Goal: Transaction & Acquisition: Obtain resource

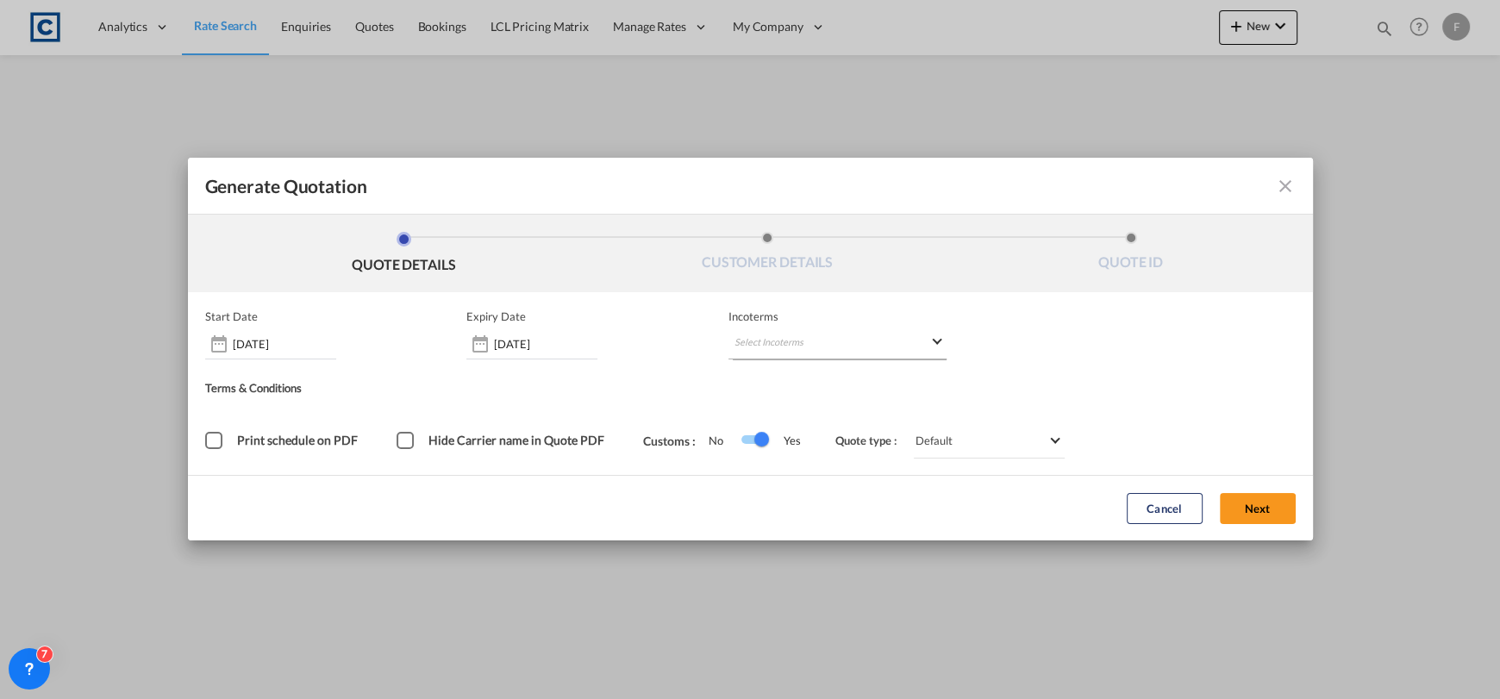
click at [829, 343] on div "Start Date [DATE] Expiry Date [DATE] Incoterms Select Incoterms - Terms & Condi…" at bounding box center [750, 383] width 1091 height 148
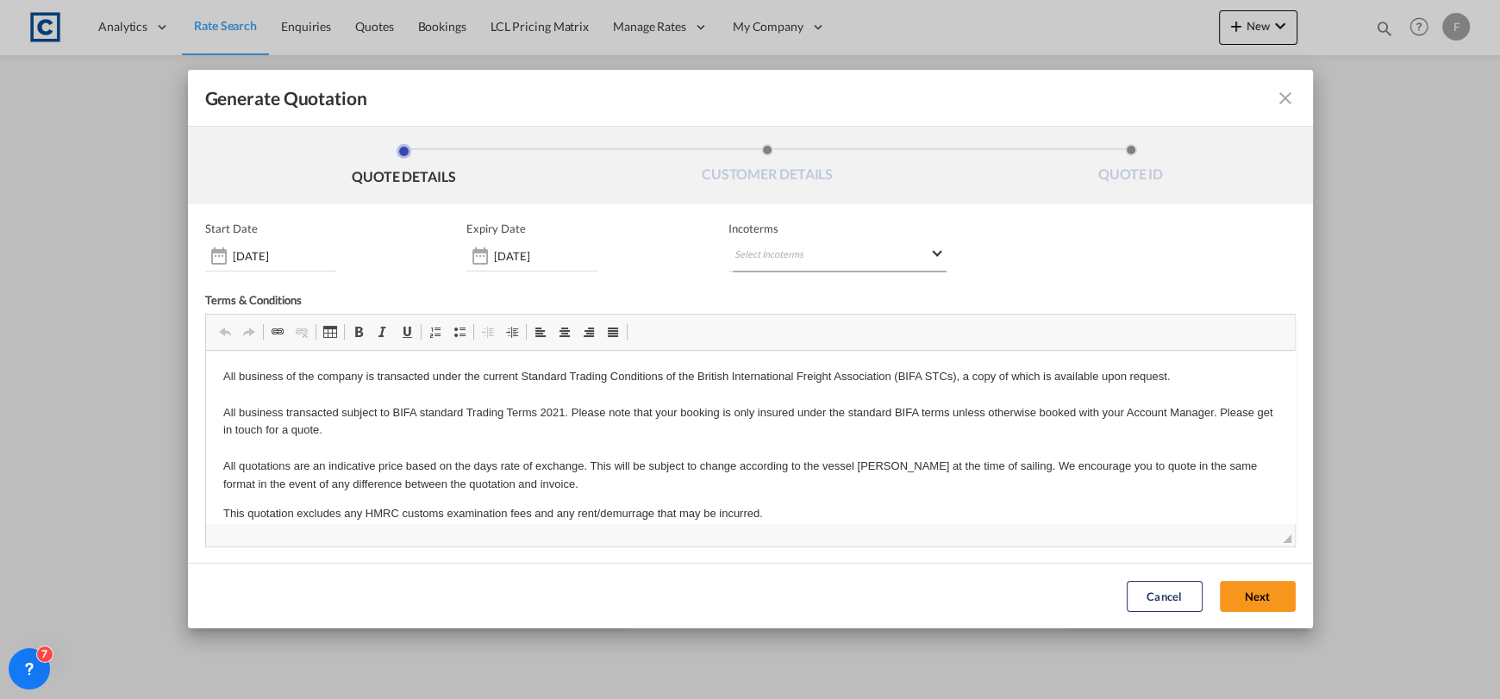
click at [770, 255] on md-select "Select Incoterms DDP - export Delivery Duty Paid DAP - import Delivered at Plac…" at bounding box center [837, 256] width 218 height 31
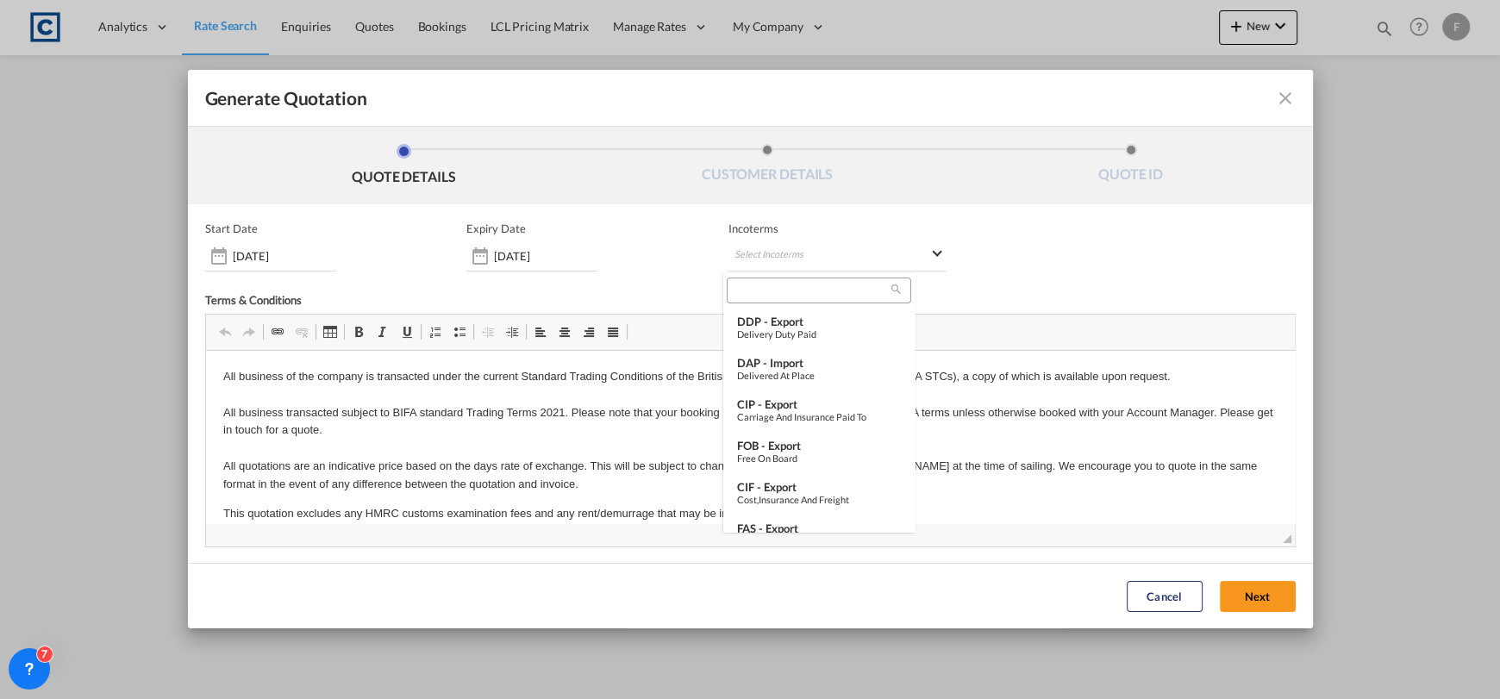
click at [794, 291] on input "search" at bounding box center [811, 291] width 159 height 16
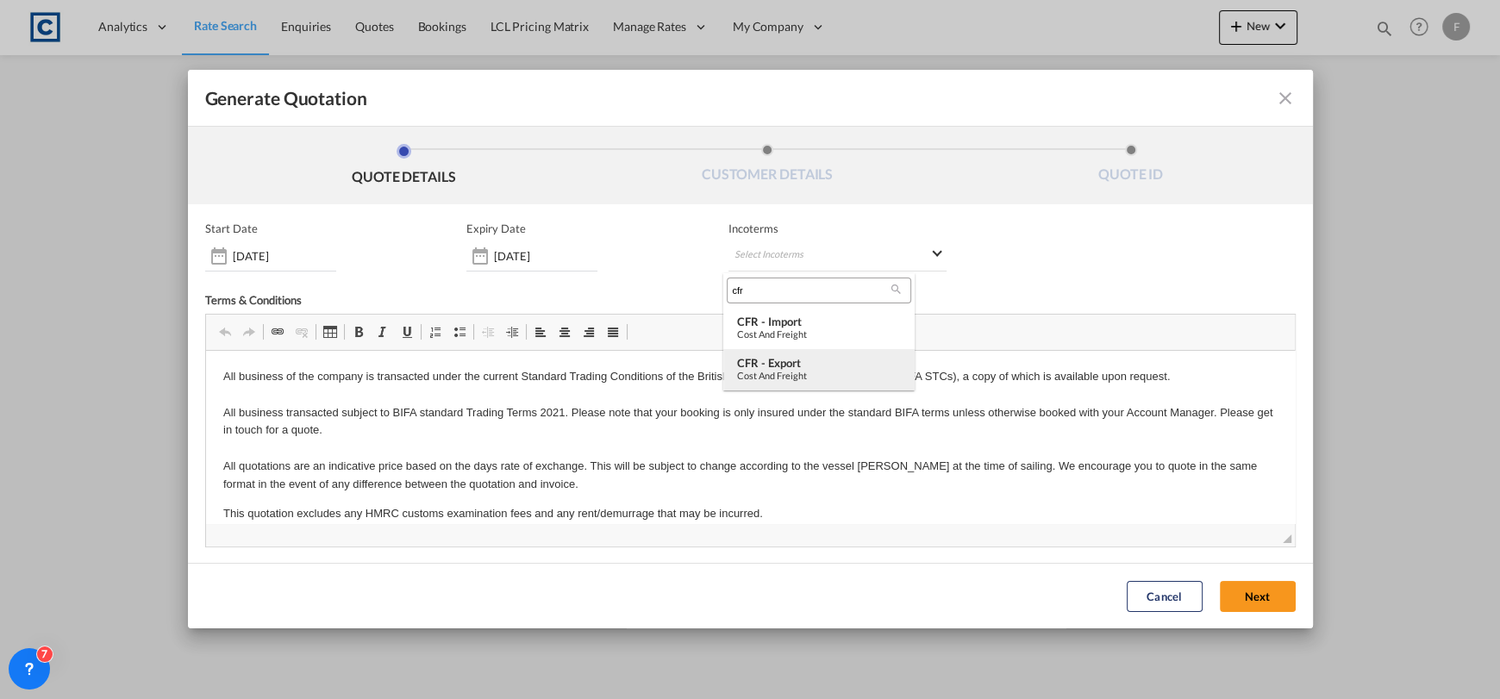
type input "cfr"
drag, startPoint x: 810, startPoint y: 367, endPoint x: 604, endPoint y: 18, distance: 405.0
click at [810, 367] on div "CFR - export" at bounding box center [819, 363] width 164 height 14
click at [1245, 587] on button "Next" at bounding box center [1258, 596] width 76 height 31
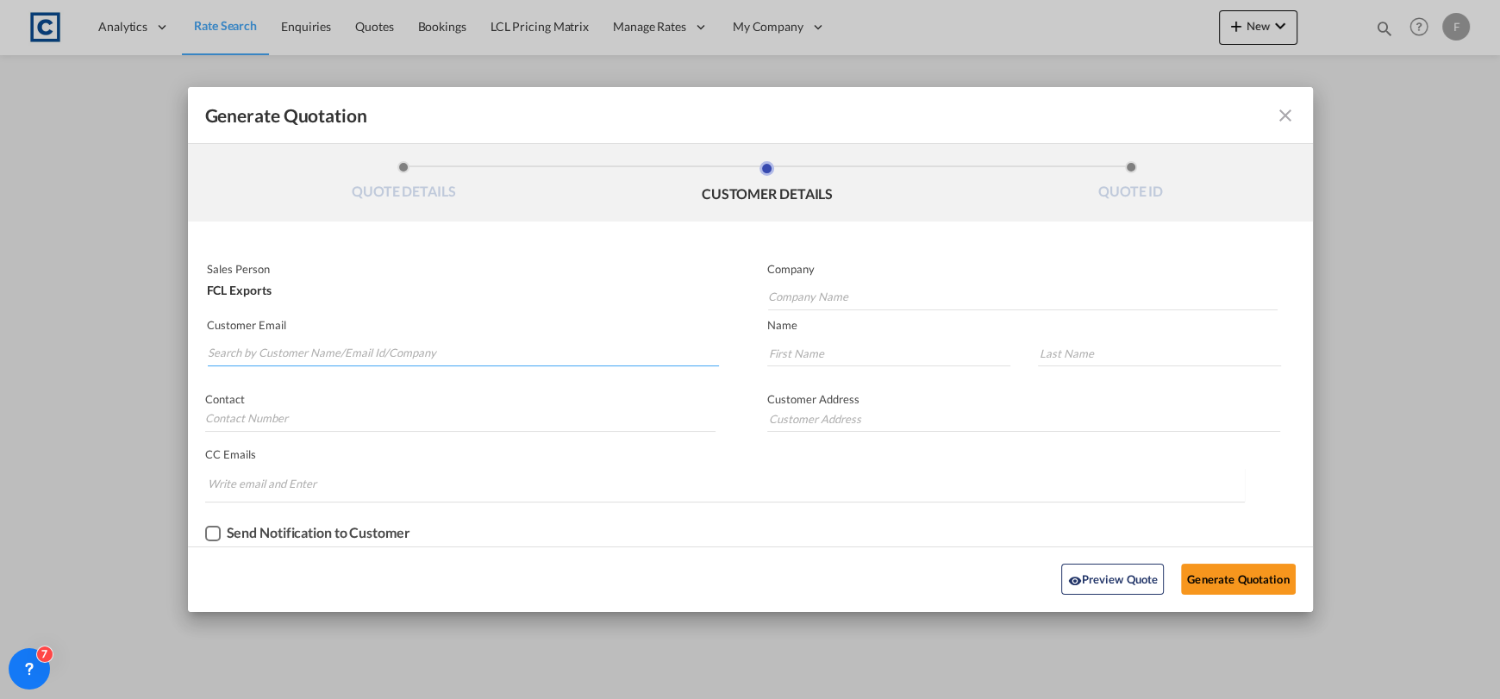
click at [309, 354] on input "Search by Customer Name/Email Id/Company" at bounding box center [464, 354] width 512 height 26
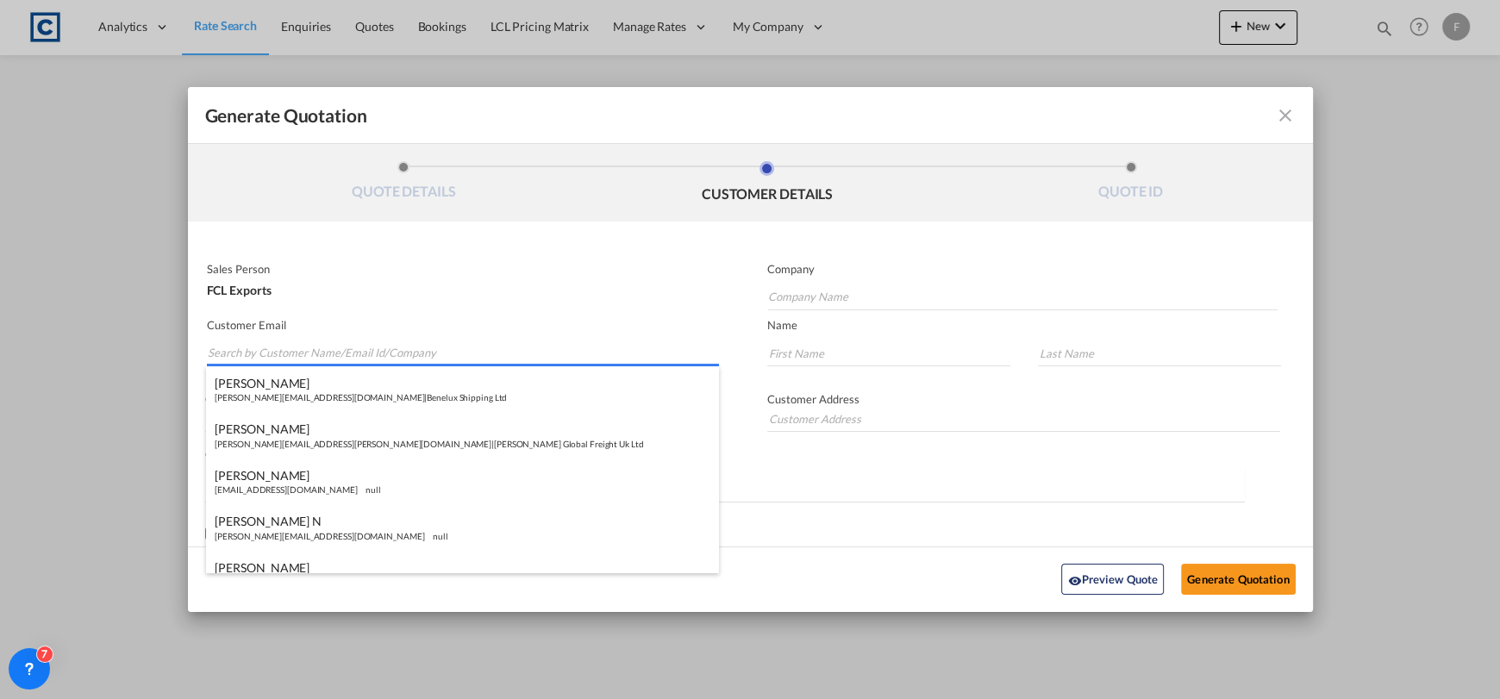
click at [378, 354] on input "Search by Customer Name/Email Id/Company" at bounding box center [464, 354] width 512 height 26
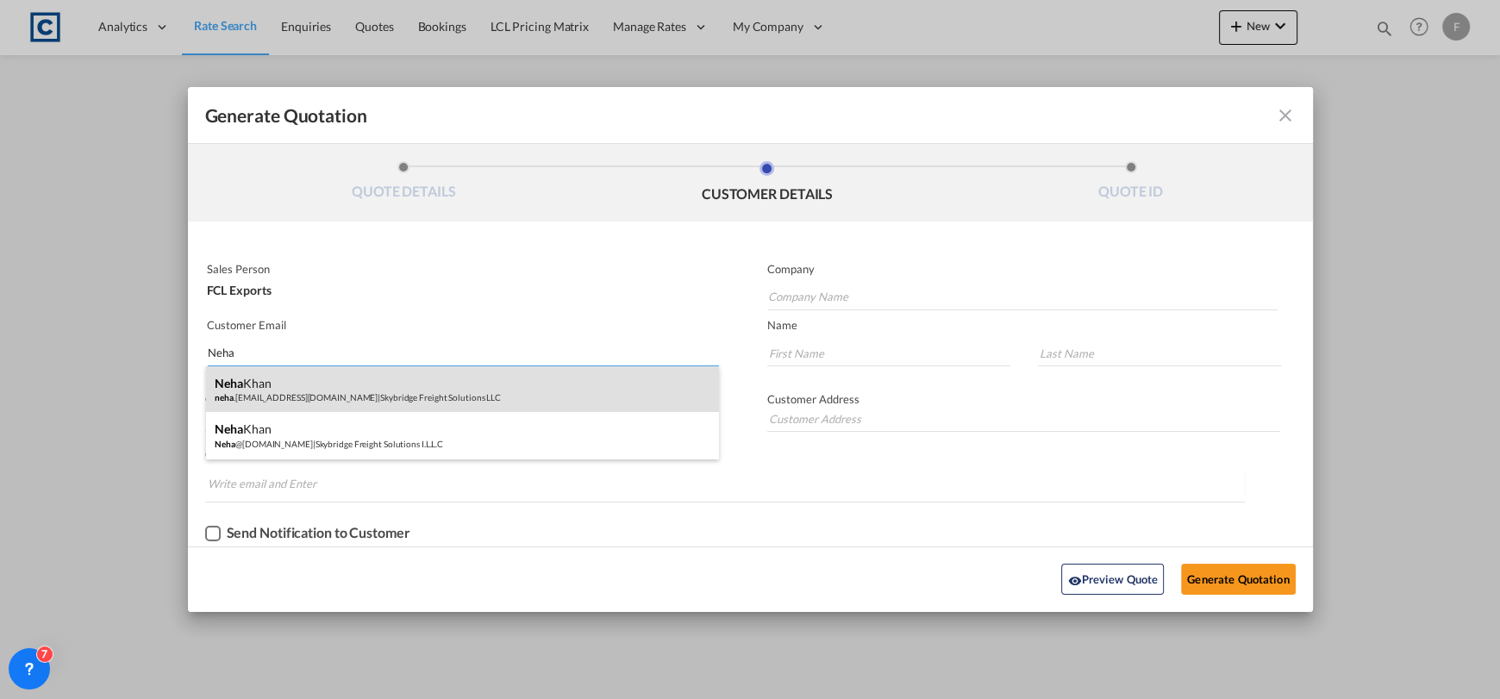
type input "Neha"
click at [364, 388] on div "[PERSON_NAME] neha .[EMAIL_ADDRESS][DOMAIN_NAME] | Skybridge Freight Solutions …" at bounding box center [462, 389] width 513 height 47
type input "Skybridge Freight Solutions LLC"
type input "[EMAIL_ADDRESS][DOMAIN_NAME]"
type input "Neha"
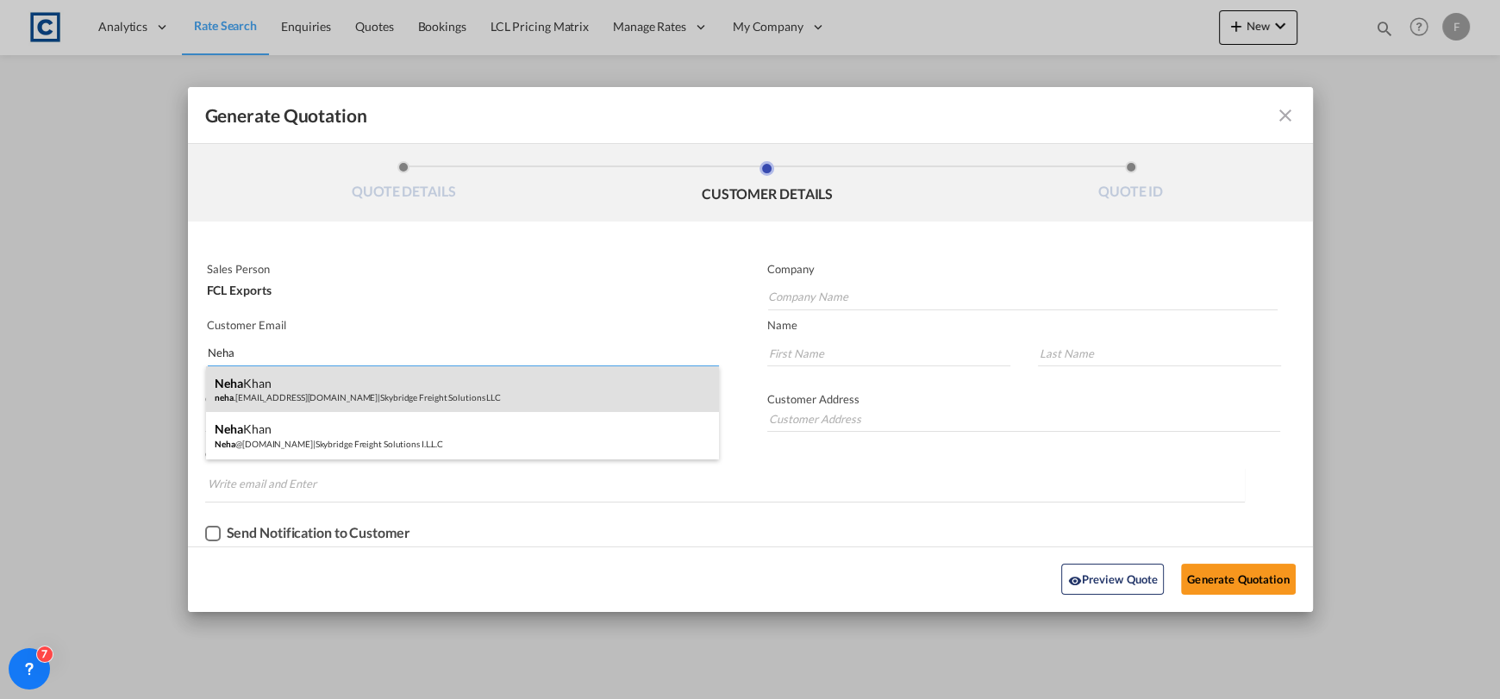
type input "Khan"
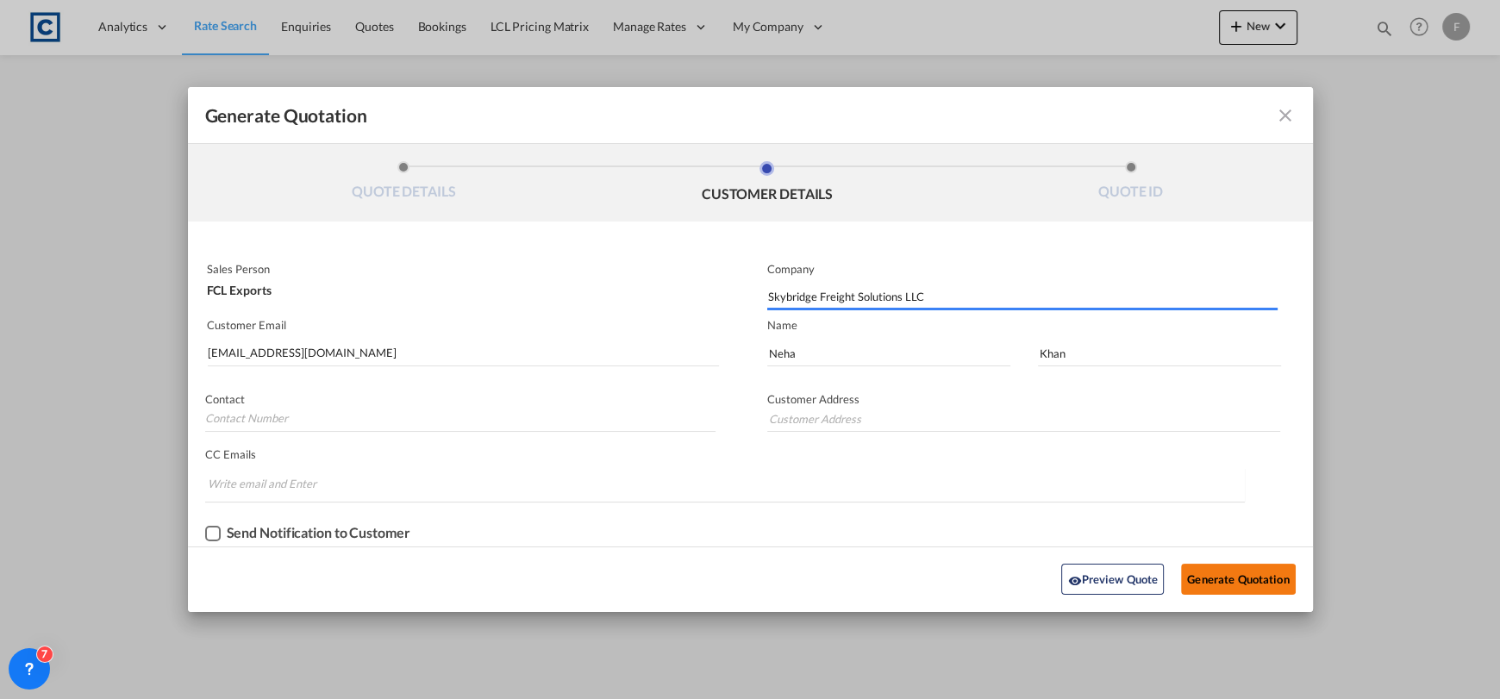
click at [1241, 569] on button "Generate Quotation" at bounding box center [1238, 579] width 114 height 31
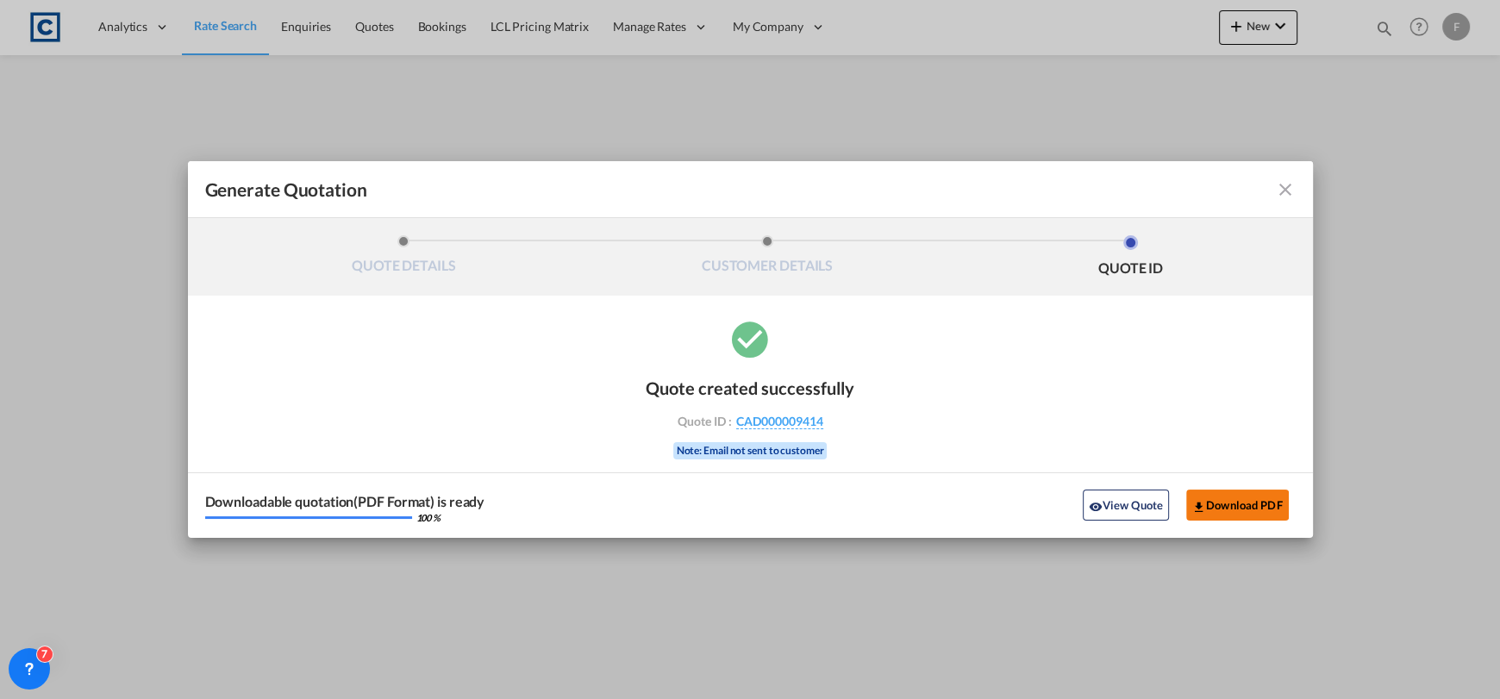
click at [1221, 508] on button "Download PDF" at bounding box center [1237, 505] width 103 height 31
